Goal: Check status: Check status

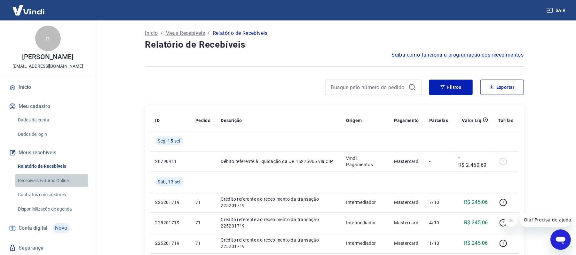
click at [57, 179] on link "Recebíveis Futuros Online" at bounding box center [51, 180] width 73 height 13
